Goal: Find specific page/section: Find specific page/section

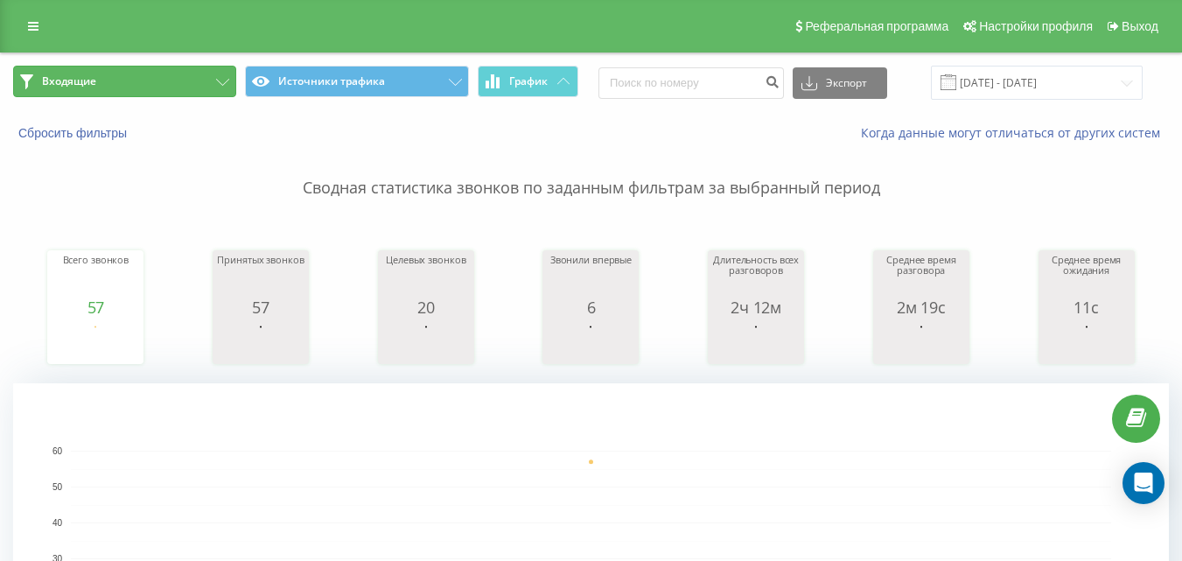
click at [116, 78] on button "Входящие" at bounding box center [124, 82] width 223 height 32
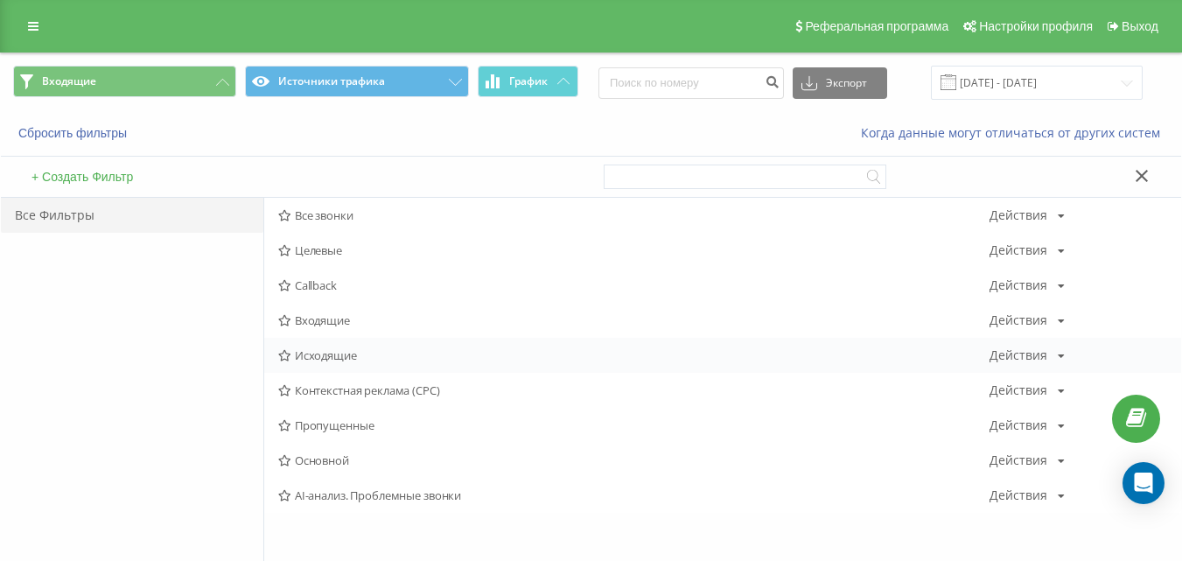
click at [326, 351] on span "Исходящие" at bounding box center [633, 355] width 711 height 12
